Goal: Task Accomplishment & Management: Use online tool/utility

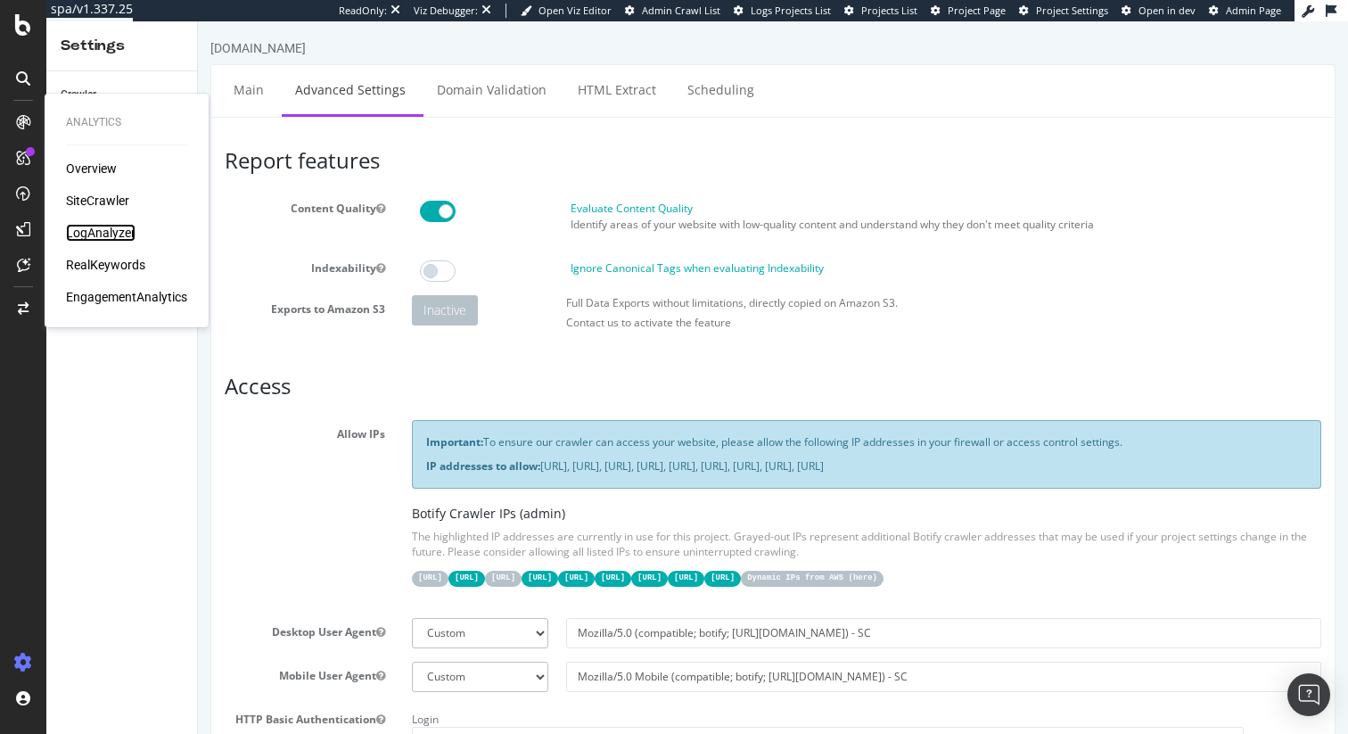
click at [96, 231] on div "LogAnalyzer" at bounding box center [101, 233] width 70 height 18
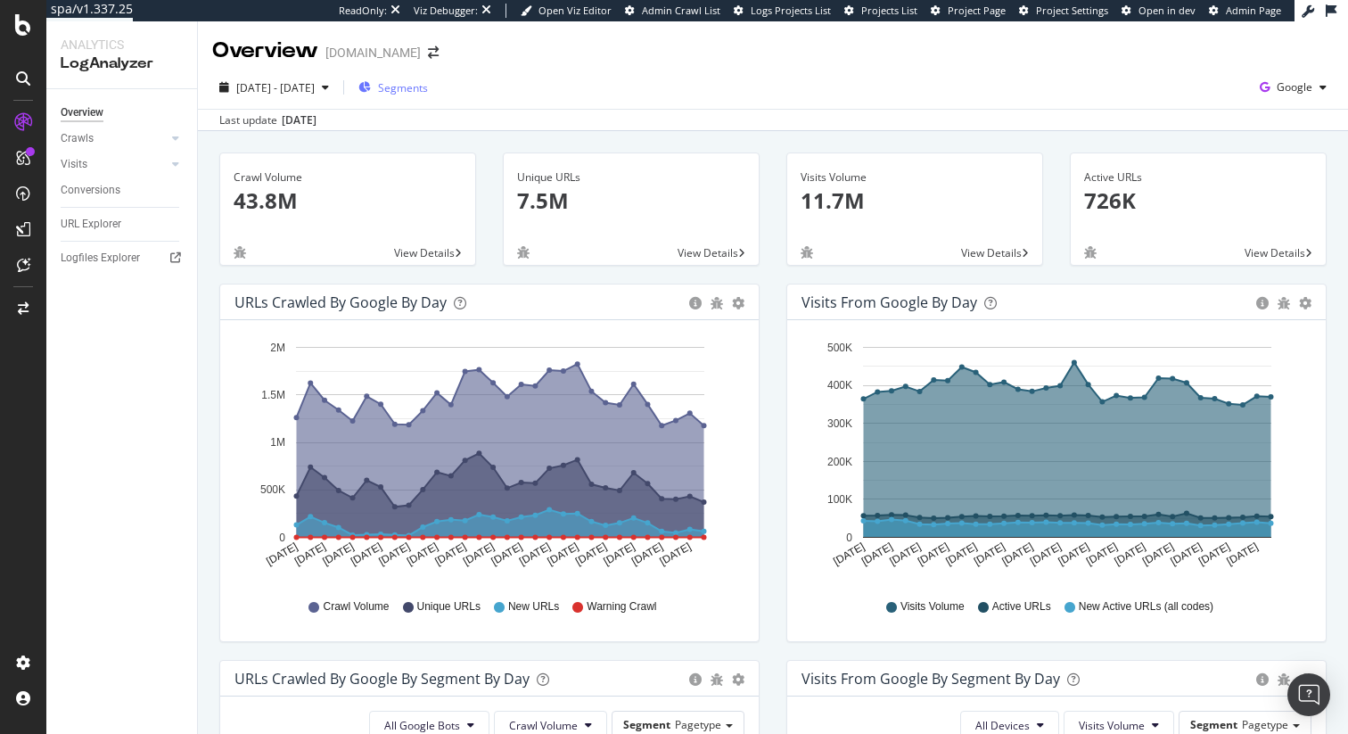
click at [428, 91] on span "Segments" at bounding box center [403, 87] width 50 height 15
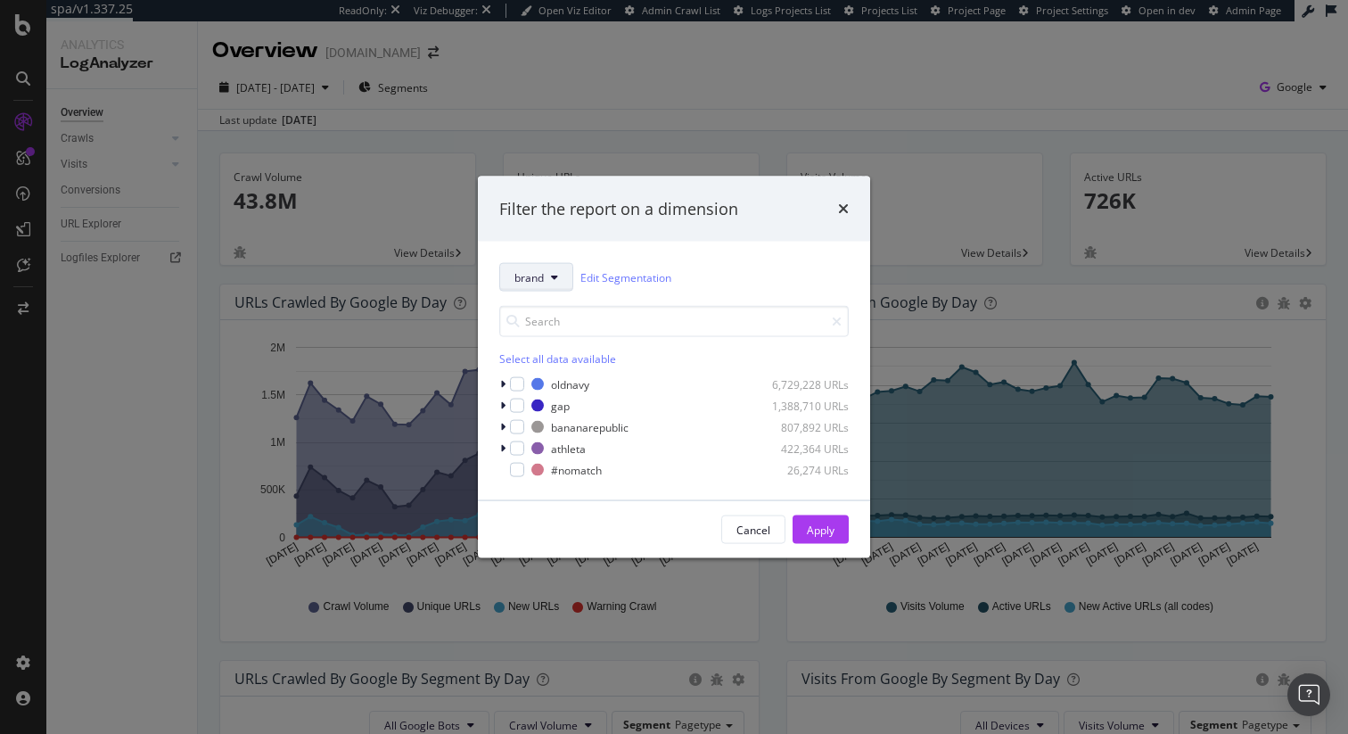
click at [548, 283] on button "brand" at bounding box center [536, 277] width 74 height 29
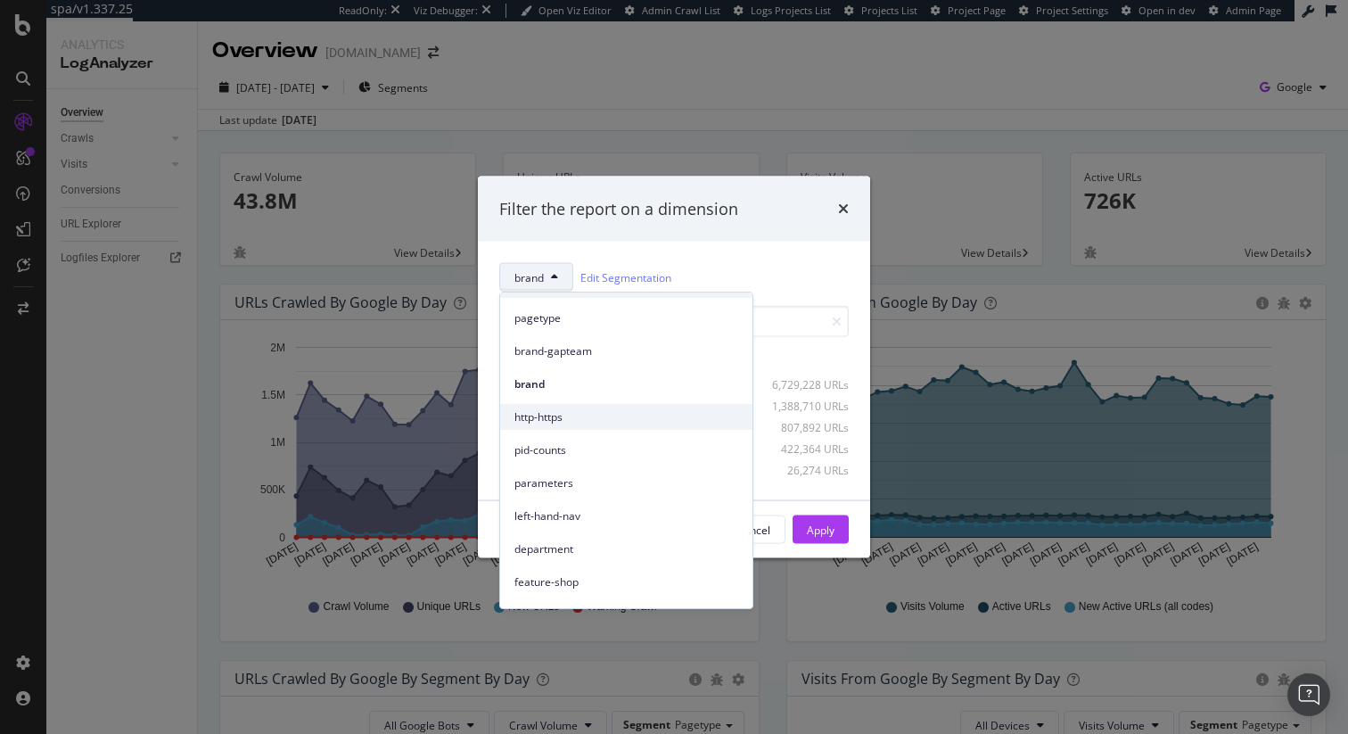
scroll to position [43, 0]
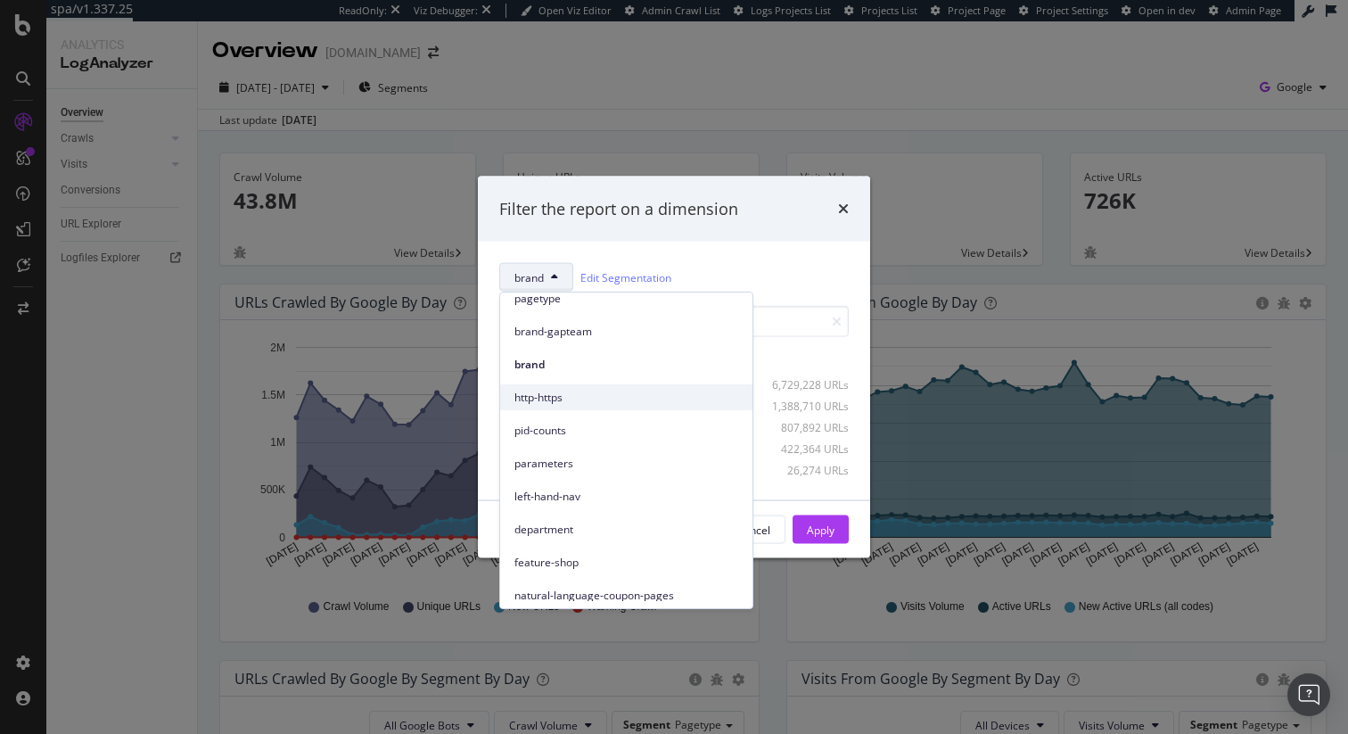
click at [602, 452] on div "parameters" at bounding box center [626, 463] width 252 height 26
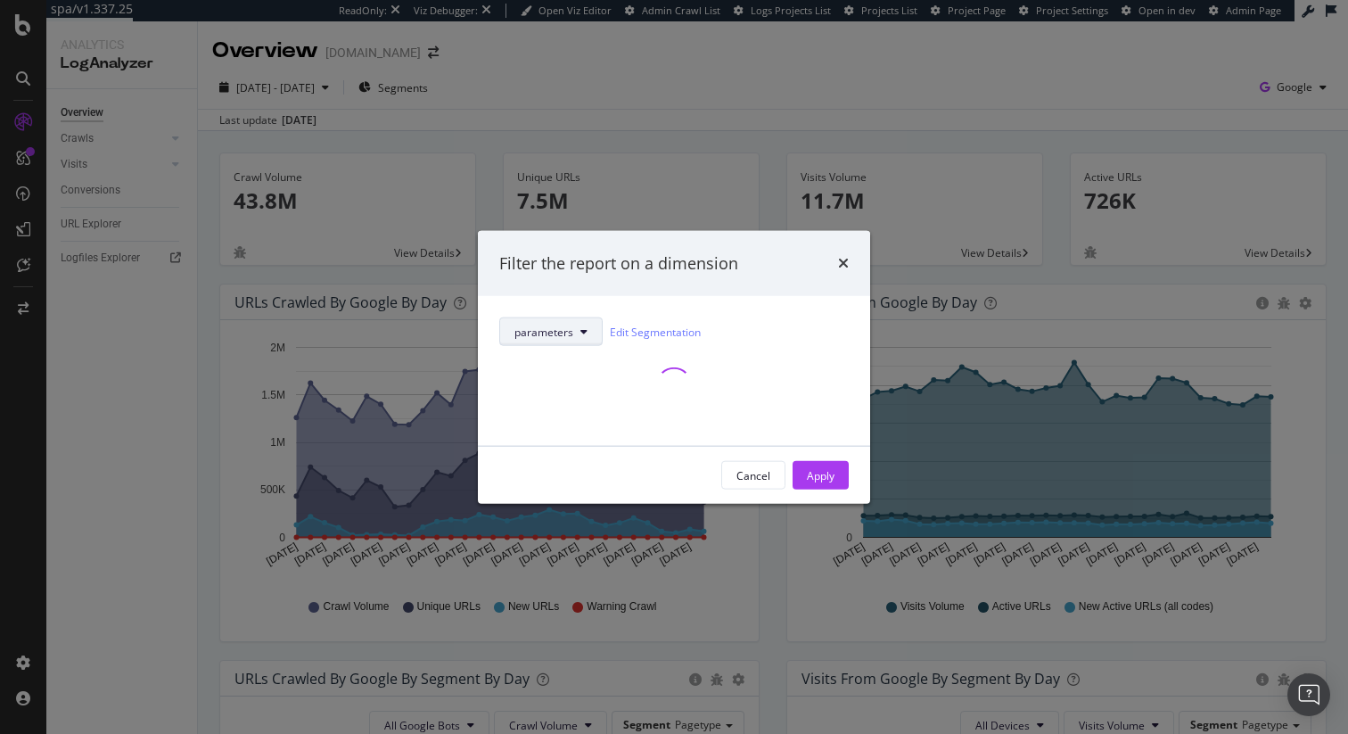
click at [577, 328] on button "parameters" at bounding box center [550, 331] width 103 height 29
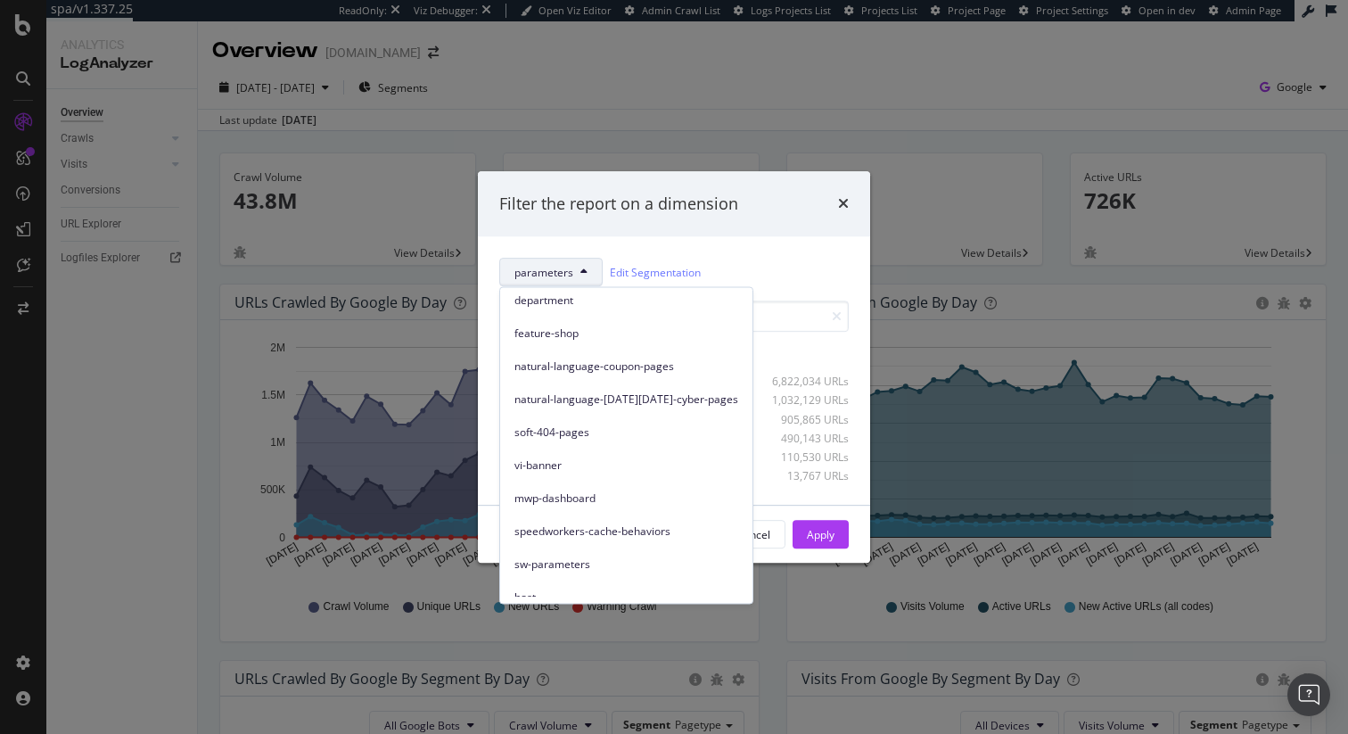
scroll to position [281, 0]
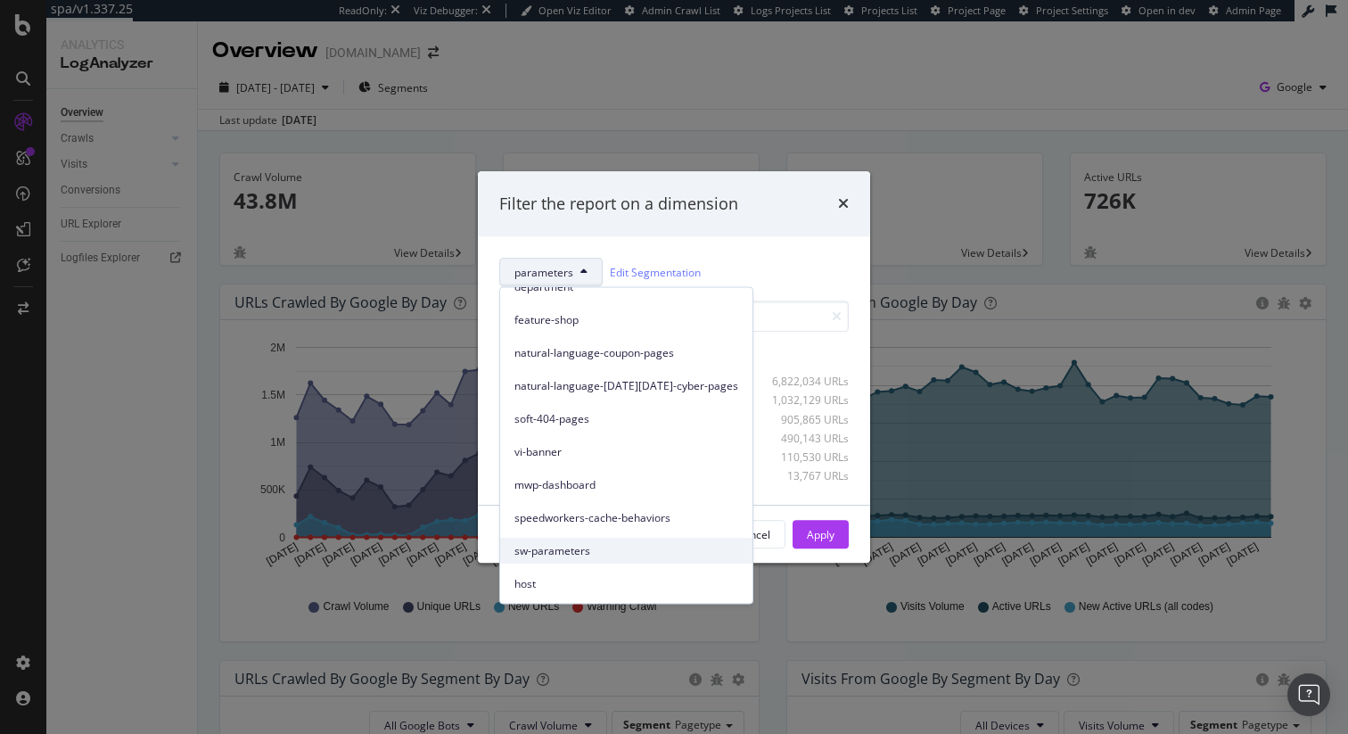
click at [622, 549] on span "sw-parameters" at bounding box center [627, 550] width 224 height 16
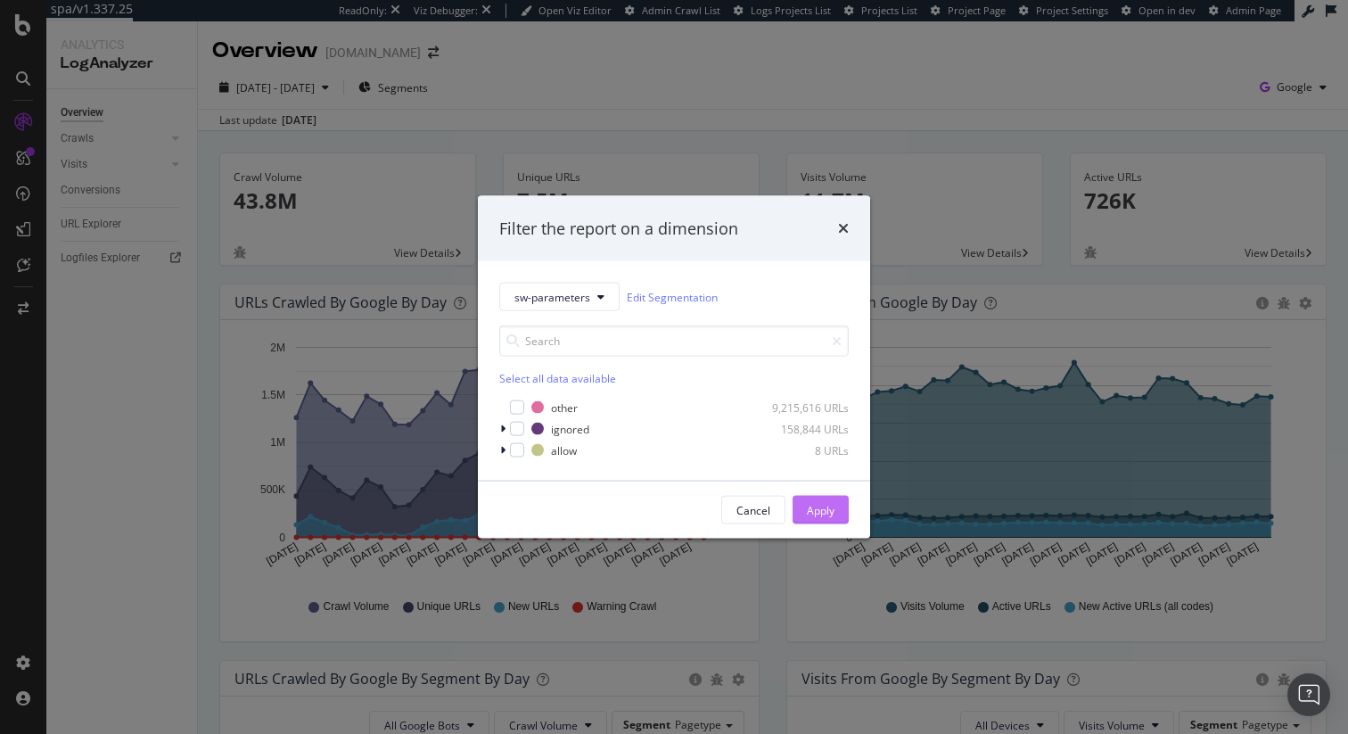
click at [835, 504] on button "Apply" at bounding box center [821, 510] width 56 height 29
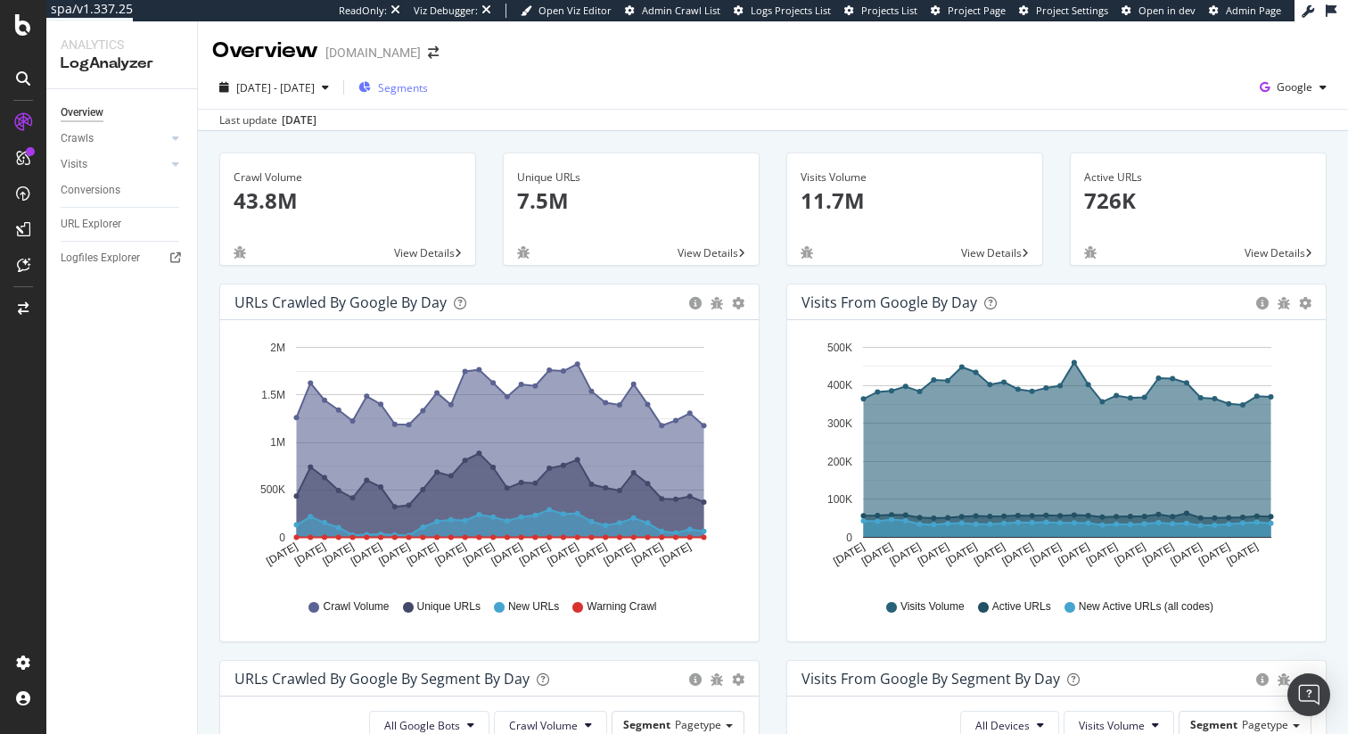
click at [428, 84] on span "Segments" at bounding box center [403, 87] width 50 height 15
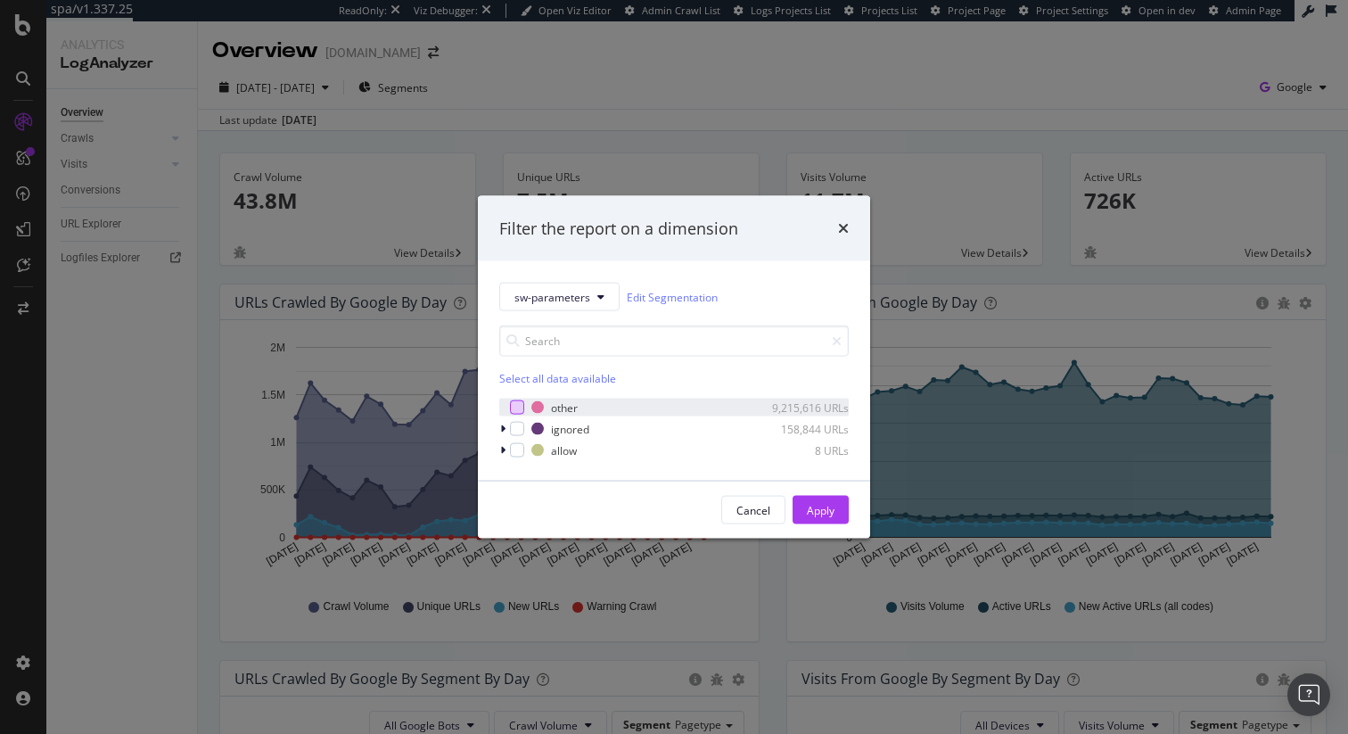
click at [520, 409] on div "modal" at bounding box center [517, 407] width 14 height 14
click at [828, 504] on div "Apply" at bounding box center [821, 509] width 28 height 15
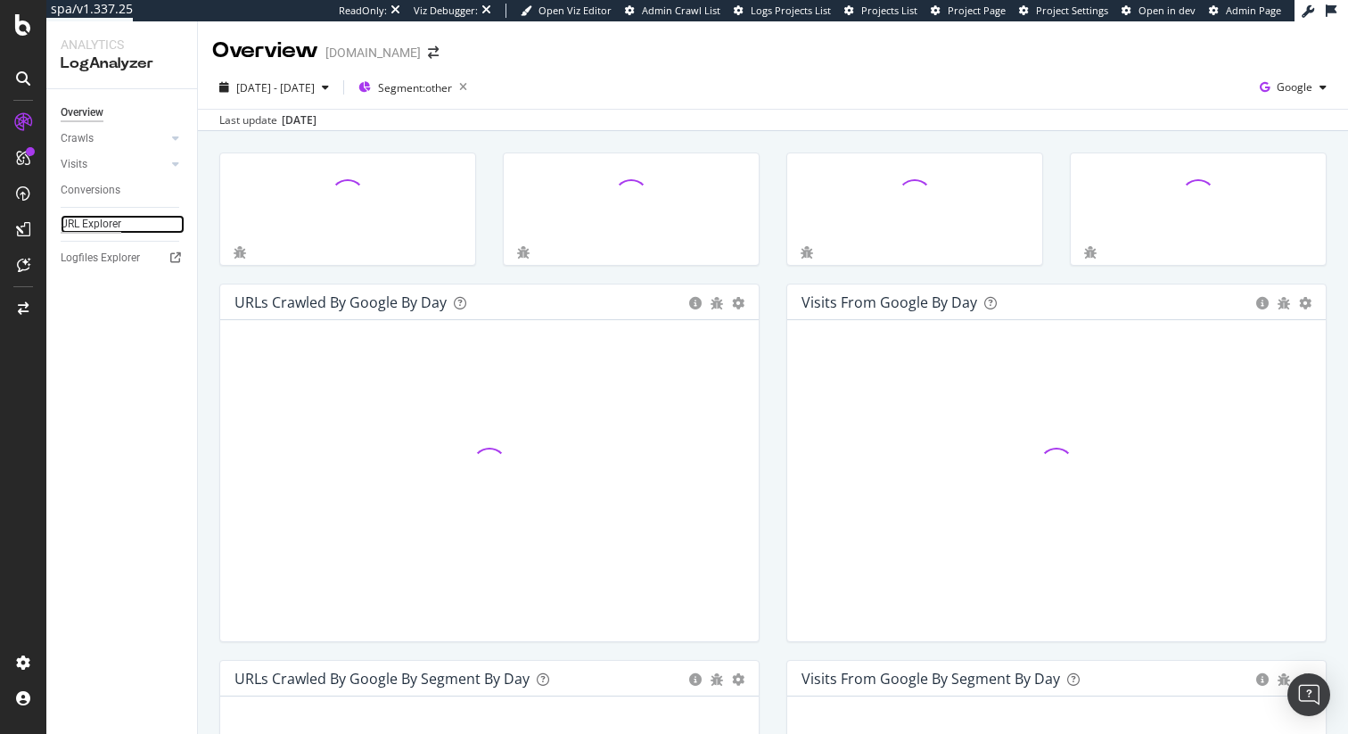
click at [93, 224] on div "URL Explorer" at bounding box center [91, 224] width 61 height 19
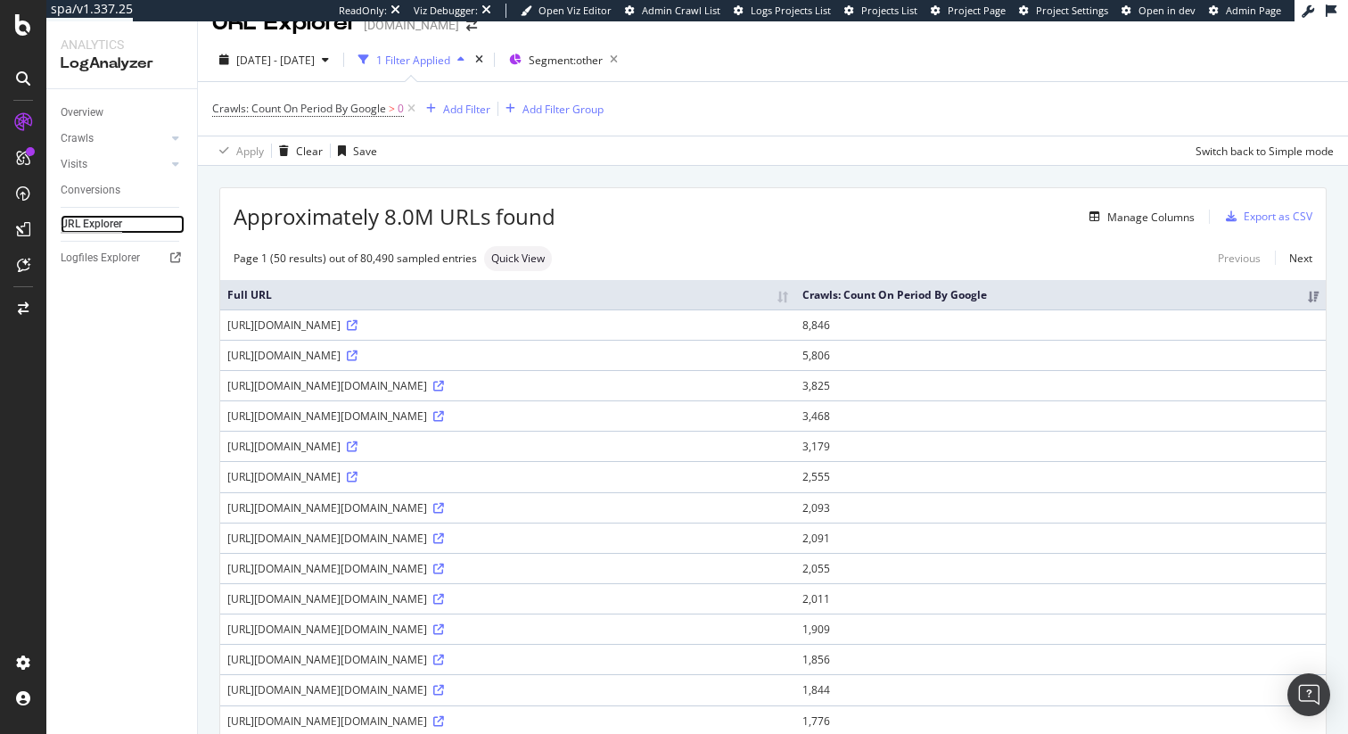
scroll to position [17, 0]
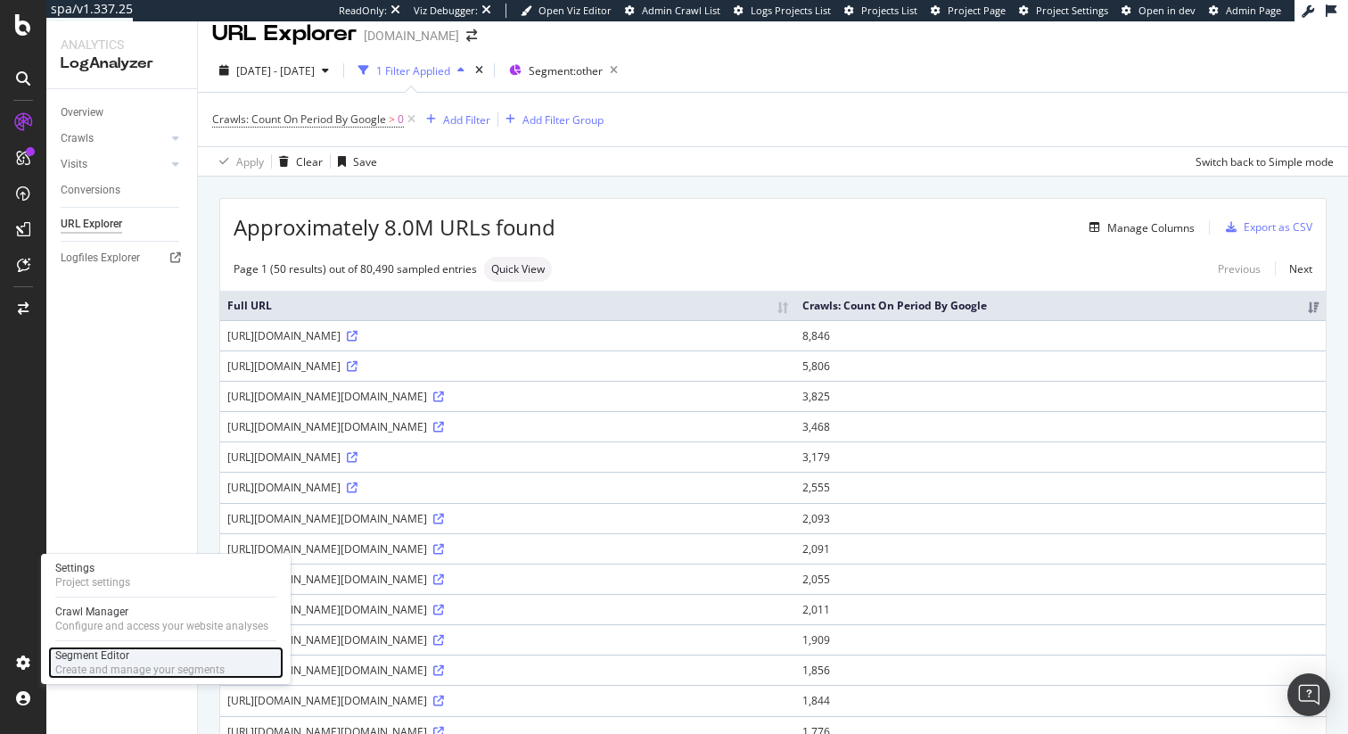
click at [144, 663] on div "Create and manage your segments" at bounding box center [139, 670] width 169 height 14
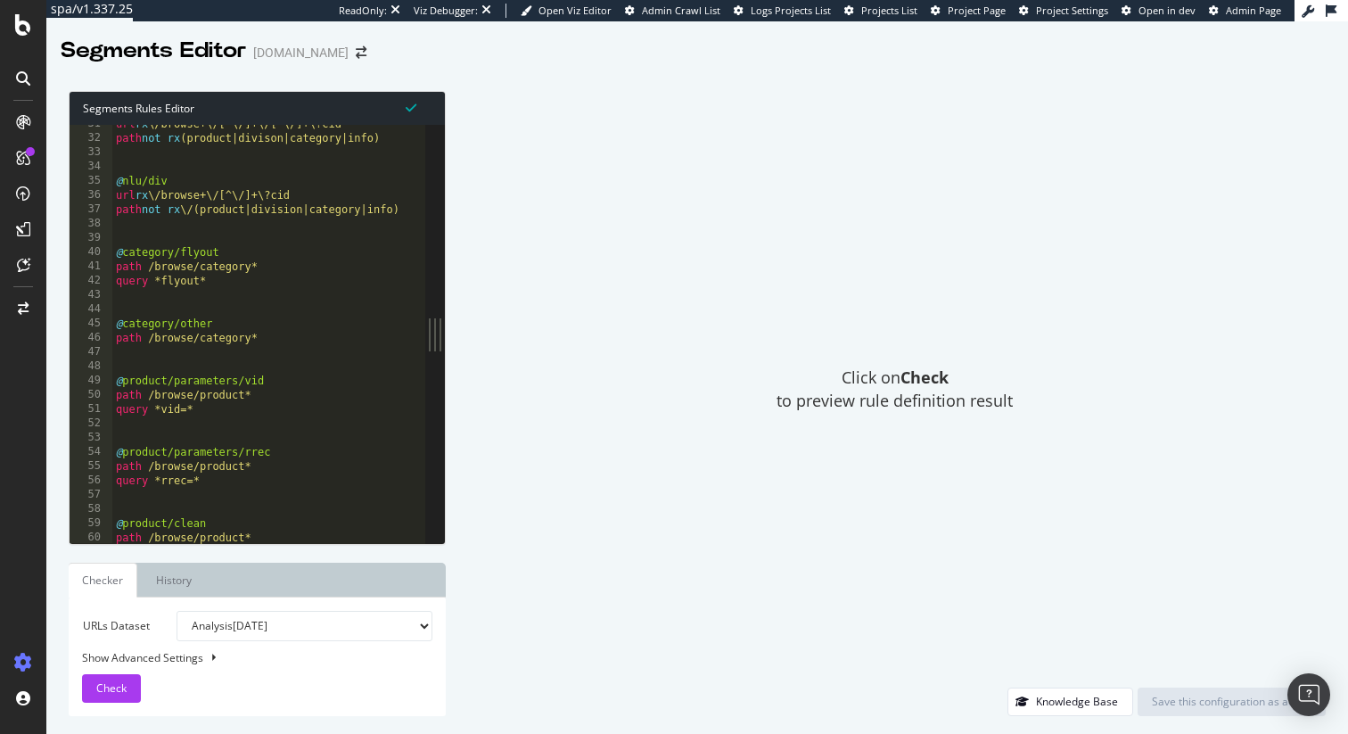
scroll to position [177, 0]
click at [318, 292] on div "url rx \/browse+\/[^\/]+\/[^\/]+\?cid path not rx (product|divison|category|inf…" at bounding box center [799, 340] width 1375 height 447
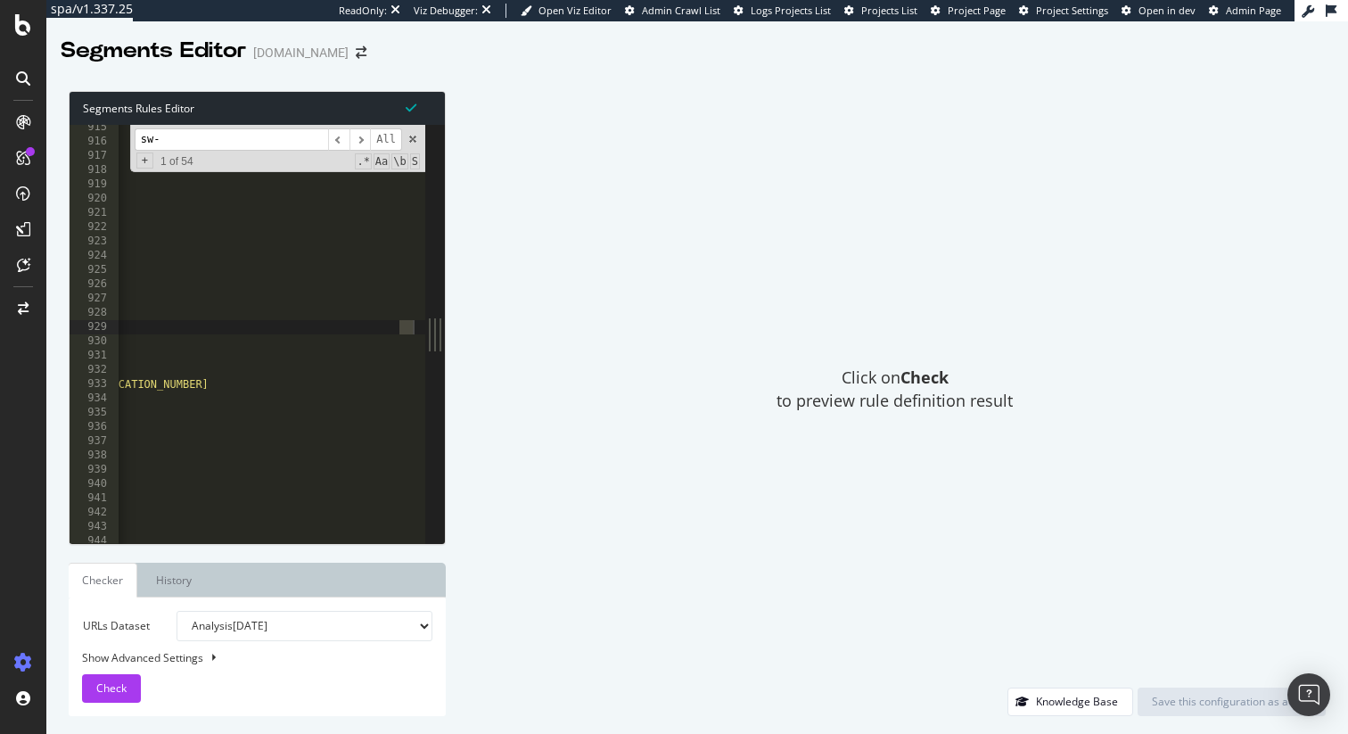
scroll to position [0, 48]
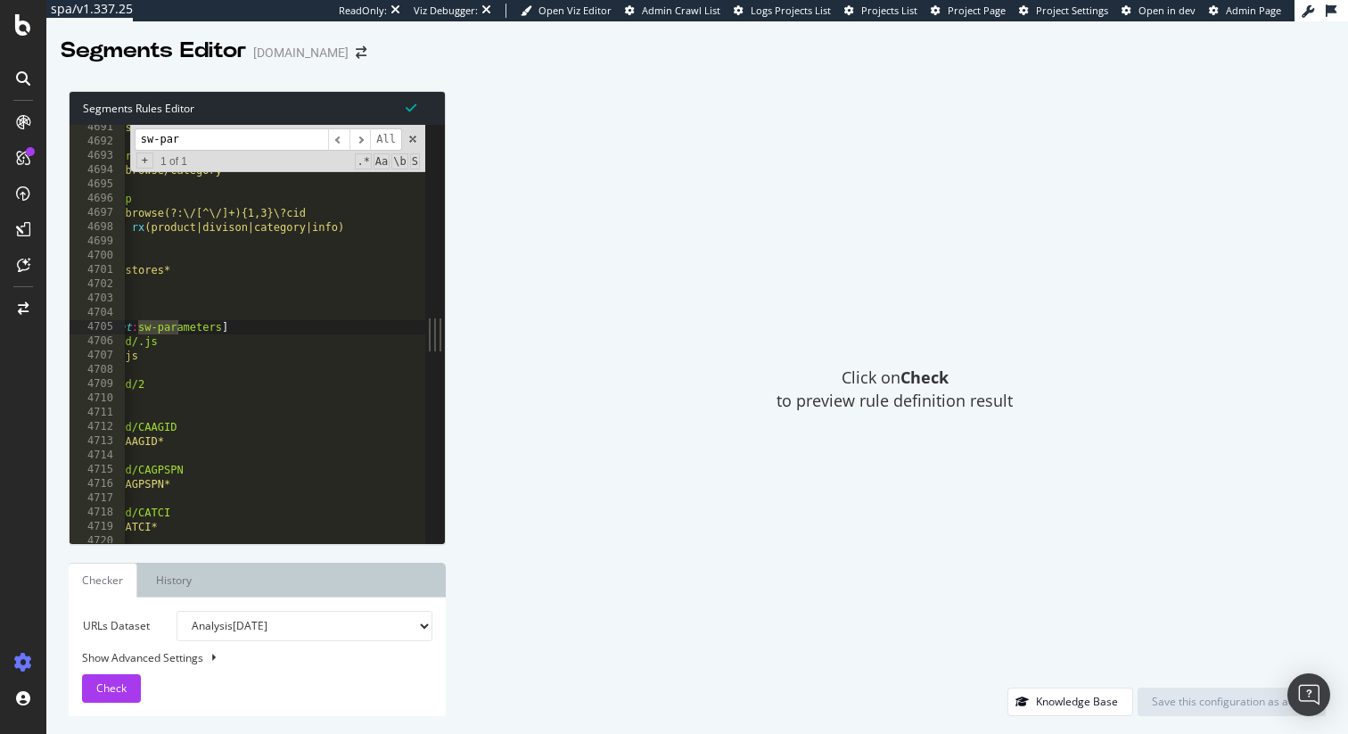
type input "sw-par"
type textarea "@ignored/CAAGID"
click at [309, 424] on div "path */shop* @ category-plp path */browse/category* @ nlu-plp url rx \/browse(?…" at bounding box center [764, 343] width 1375 height 447
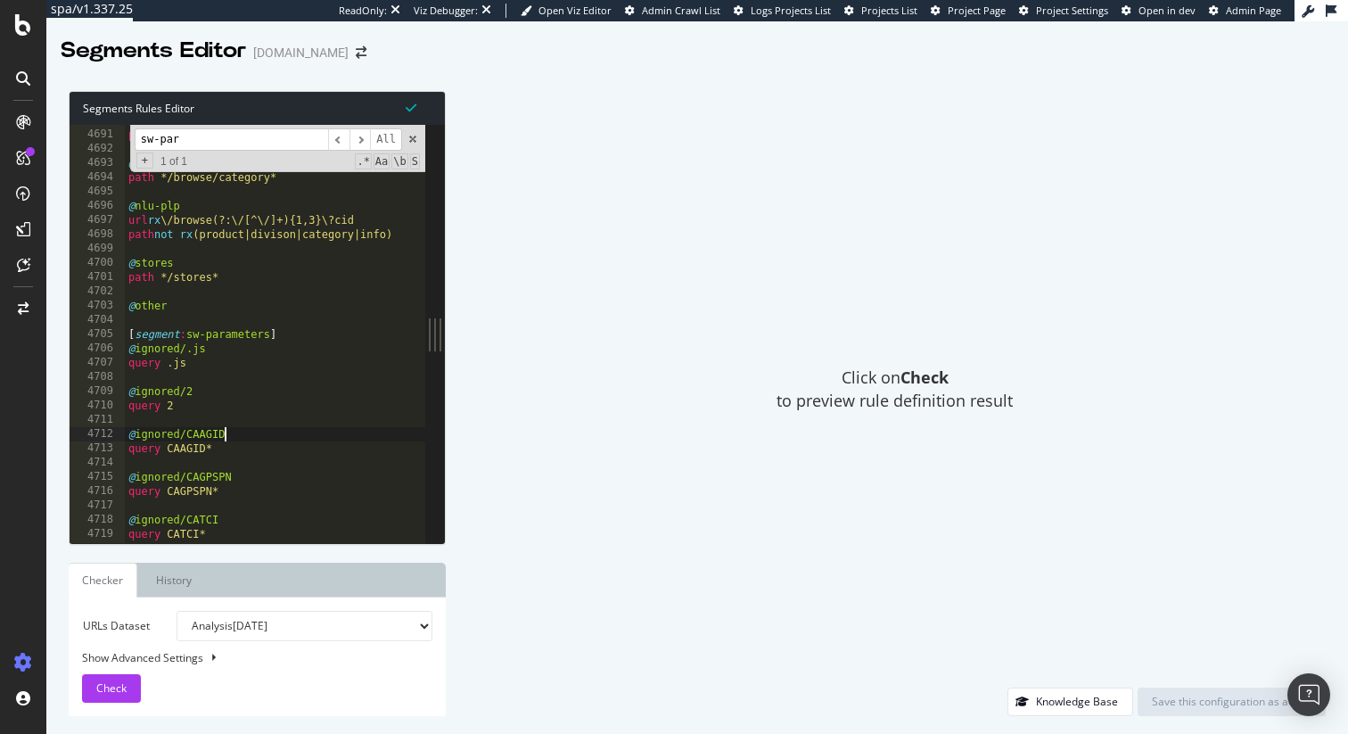
scroll to position [27282, 0]
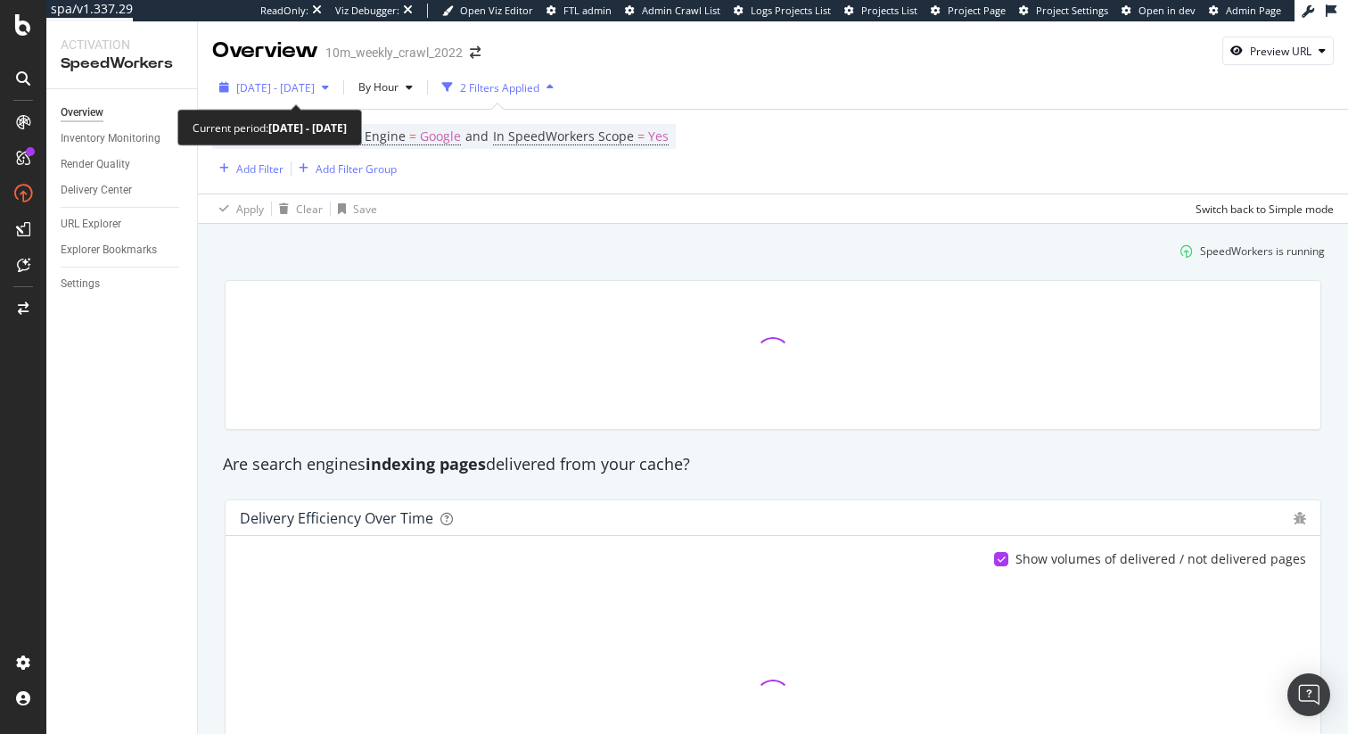
click at [305, 86] on span "[DATE] - [DATE]" at bounding box center [275, 87] width 78 height 15
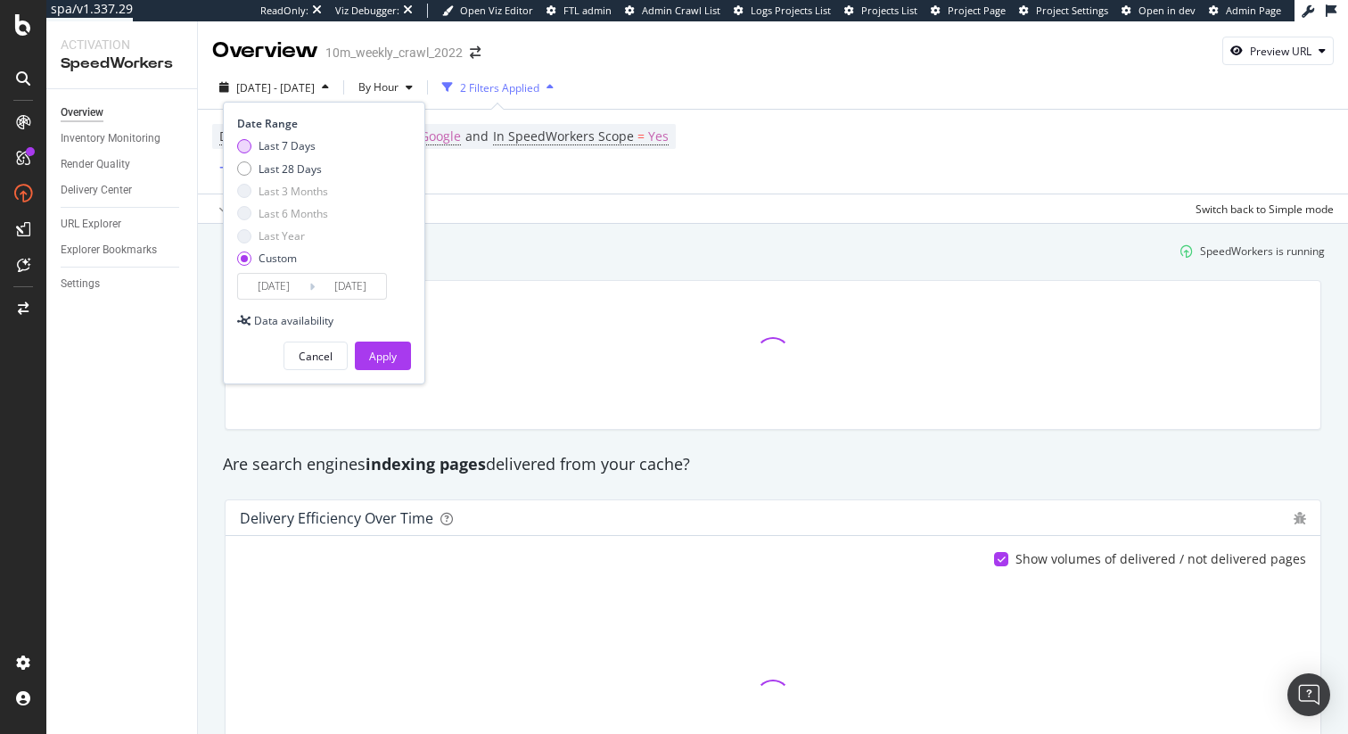
click at [301, 151] on div "Last 7 Days" at bounding box center [287, 145] width 57 height 15
type input "[DATE]"
click at [397, 354] on button "Apply" at bounding box center [383, 356] width 56 height 29
